Goal: Task Accomplishment & Management: Complete application form

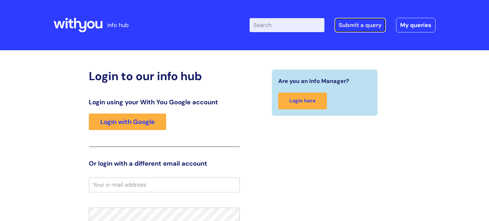
click at [361, 28] on link "Submit a query" at bounding box center [359, 25] width 51 height 15
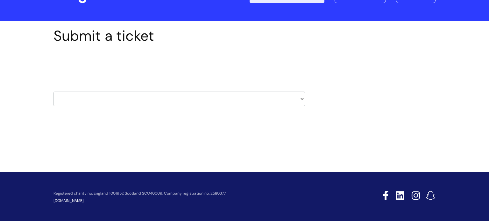
scroll to position [31, 0]
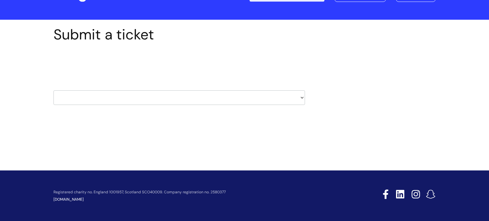
click at [281, 94] on select "HR / People IT and Support Clinical Drug Alerts Finance Accounts Data Support T…" at bounding box center [178, 97] width 251 height 15
select select "it_and_support"
click at [53, 90] on select "HR / People IT and Support Clinical Drug Alerts Finance Accounts Data Support T…" at bounding box center [178, 97] width 251 height 15
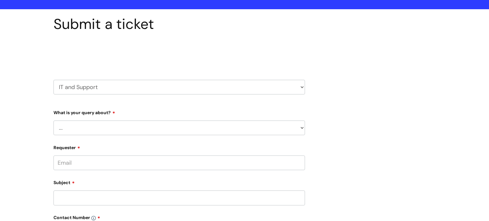
scroll to position [48, 0]
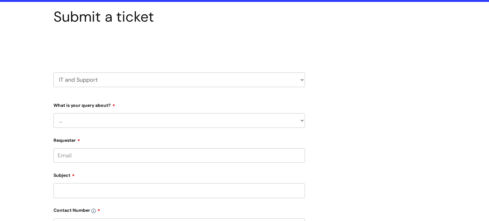
click at [221, 125] on select "... Mobile Phone Reset & MFA Accounts, Starters and Leavers IT Hardware issue I…" at bounding box center [178, 120] width 251 height 15
select select "I need help logging in"
click at [53, 113] on select "... Mobile Phone Reset & MFA Accounts, Starters and Leavers IT Hardware issue I…" at bounding box center [178, 120] width 251 height 15
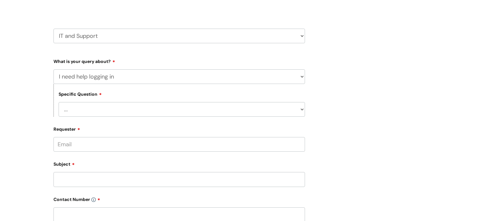
scroll to position [94, 0]
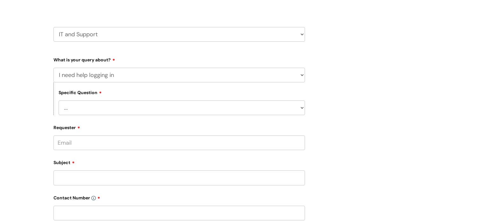
click at [249, 111] on select "... I need help logging into my laptop/chromebook I need access or help logging…" at bounding box center [182, 108] width 246 height 15
select select "I need access or help logging into a system, including Single Sign On"
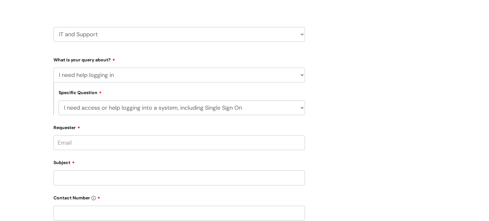
click at [59, 101] on select "... I need help logging into my laptop/chromebook I need access or help logging…" at bounding box center [182, 108] width 246 height 15
click at [230, 142] on select "... Nebula Halo IT Portal PCMIS [PERSON_NAME] iTrent CJSM NHS email Summary Car…" at bounding box center [182, 140] width 246 height 15
select select "Concur"
click at [59, 134] on select "... Nebula Halo IT Portal PCMIS Ulysses iTrent CJSM NHS email Summary Care Reco…" at bounding box center [182, 140] width 246 height 15
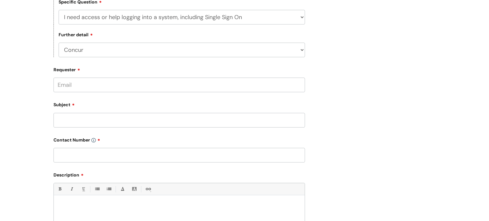
scroll to position [190, 0]
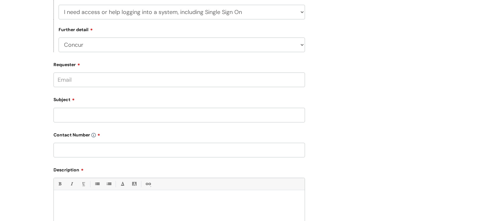
click at [210, 76] on input "Requester" at bounding box center [178, 80] width 251 height 15
type input "matthew.dodd@wearewithyou.org.uk"
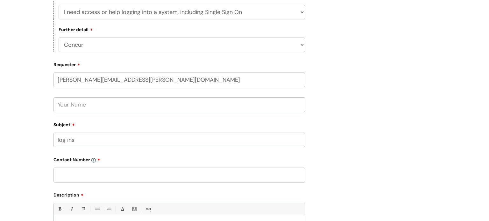
type input "log ins"
click at [214, 106] on input "text" at bounding box center [178, 104] width 251 height 15
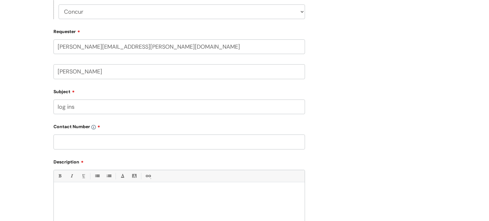
scroll to position [224, 0]
type input "Matthew Dodd"
click at [192, 133] on div "Contact Number" at bounding box center [178, 134] width 251 height 28
click at [193, 136] on input "text" at bounding box center [178, 141] width 251 height 15
type input "07890954656"
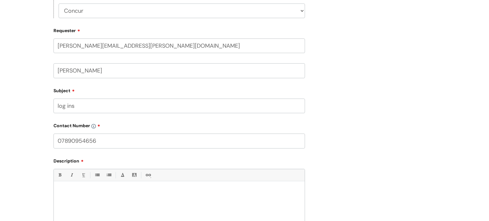
click at [99, 197] on div at bounding box center [179, 207] width 251 height 44
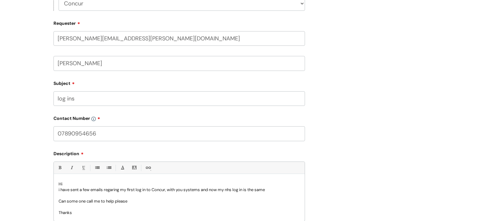
scroll to position [6, 0]
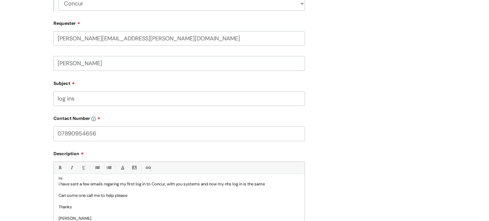
click at [114, 183] on p "i have sent a few emails regaring my first log in to Concur, with you systems a…" at bounding box center [179, 184] width 241 height 6
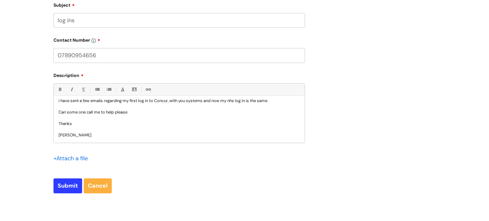
scroll to position [314, 0]
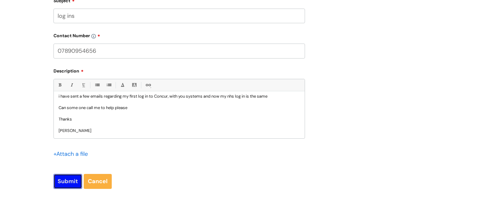
click at [72, 184] on input "Submit" at bounding box center [67, 181] width 29 height 15
type input "Please Wait..."
